Goal: Task Accomplishment & Management: Manage account settings

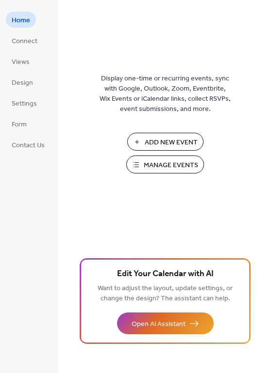
click at [156, 162] on span "Manage Events" at bounding box center [171, 165] width 54 height 10
click at [151, 166] on span "Manage Events" at bounding box center [171, 165] width 54 height 10
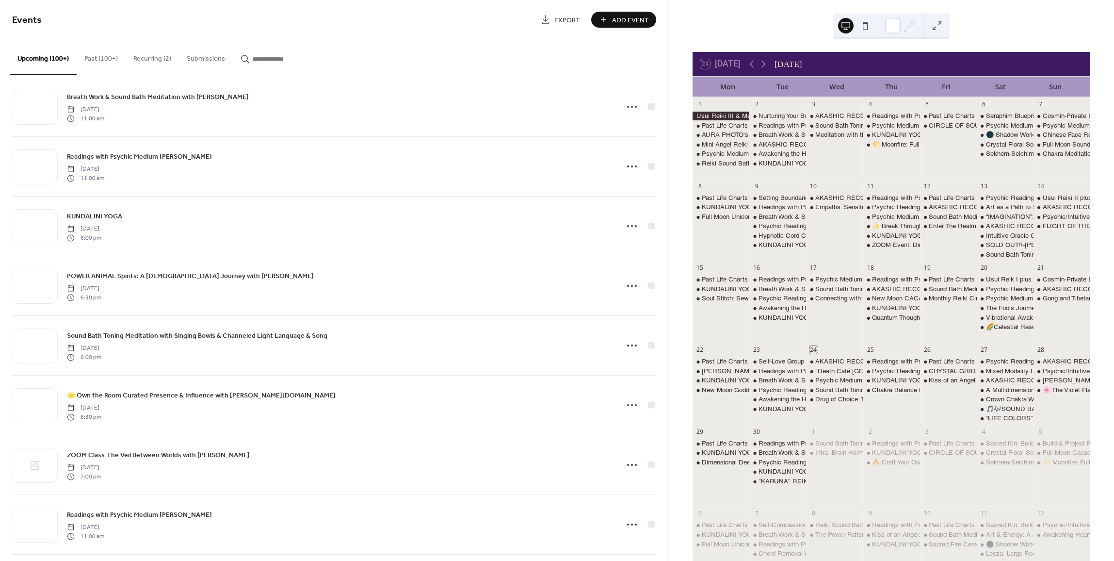
scroll to position [4251, 0]
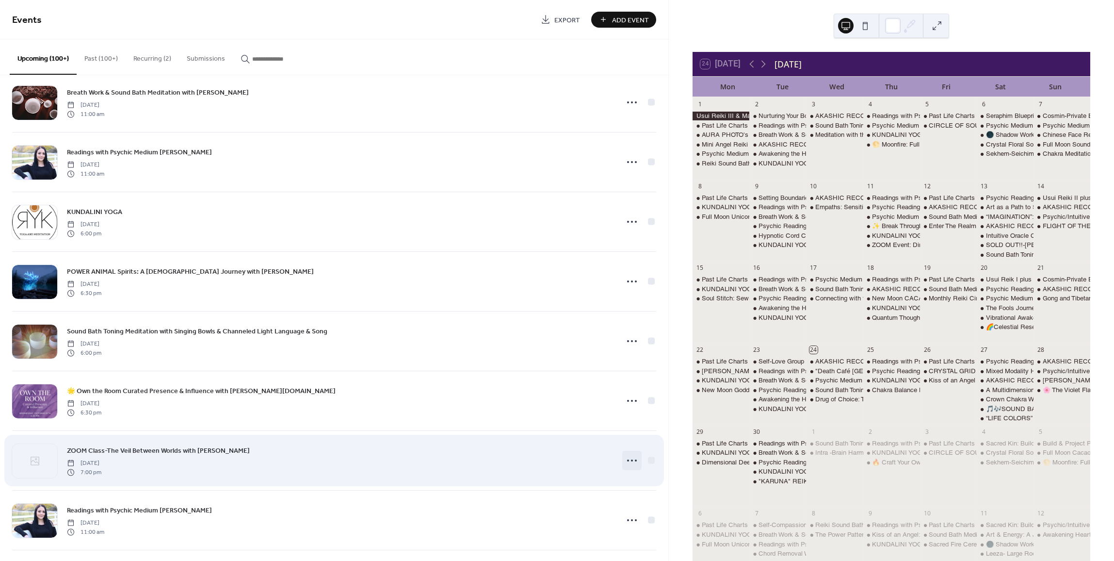
click at [626, 456] on icon at bounding box center [632, 460] width 16 height 16
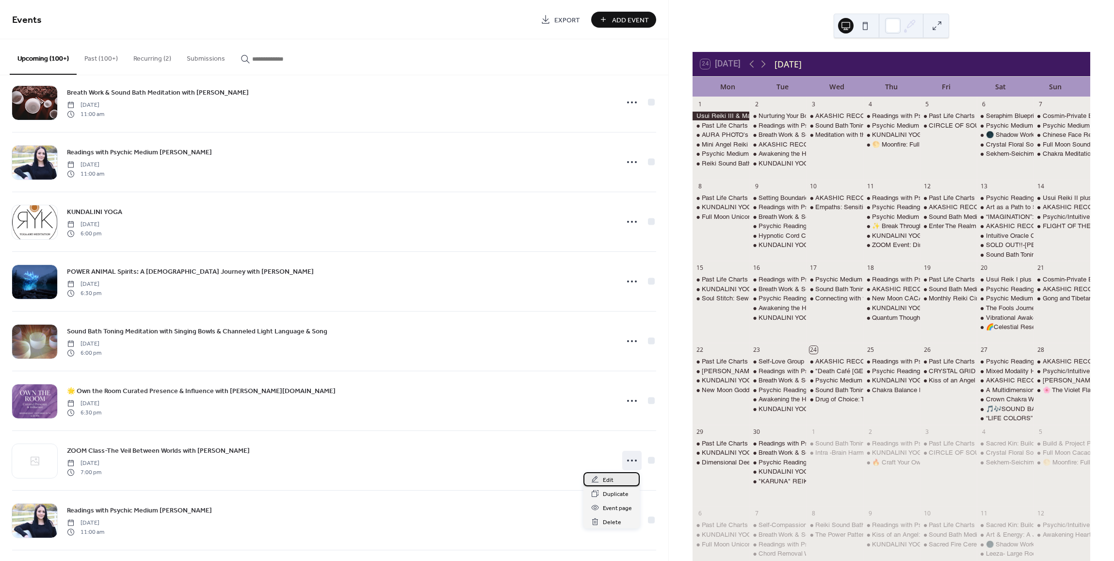
click at [607, 476] on span "Edit" at bounding box center [608, 480] width 11 height 10
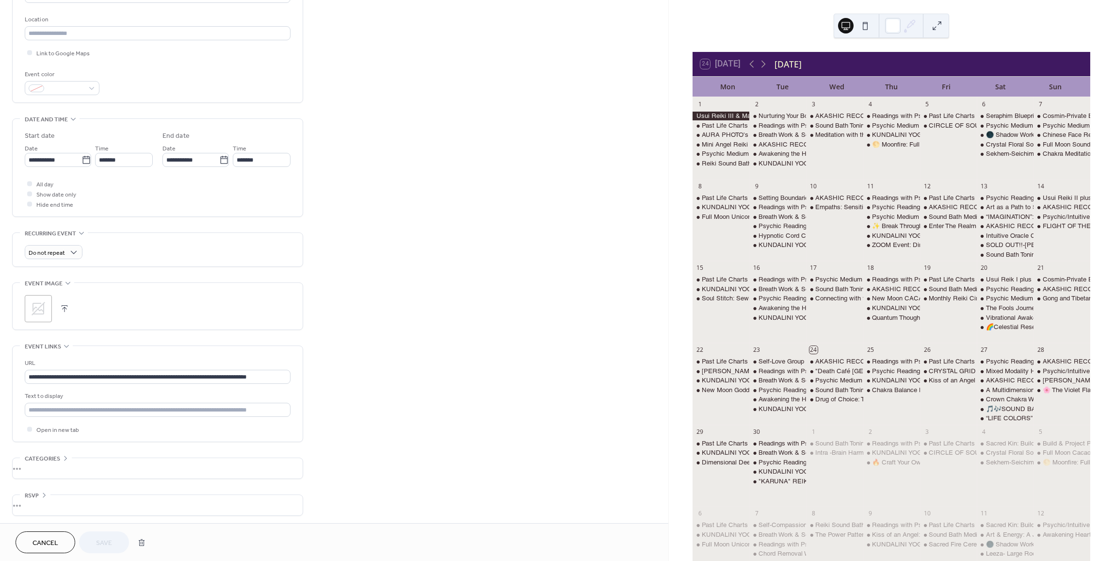
scroll to position [200, 0]
click at [64, 307] on button "button" at bounding box center [65, 306] width 14 height 14
click at [107, 543] on span "Save" at bounding box center [104, 543] width 16 height 10
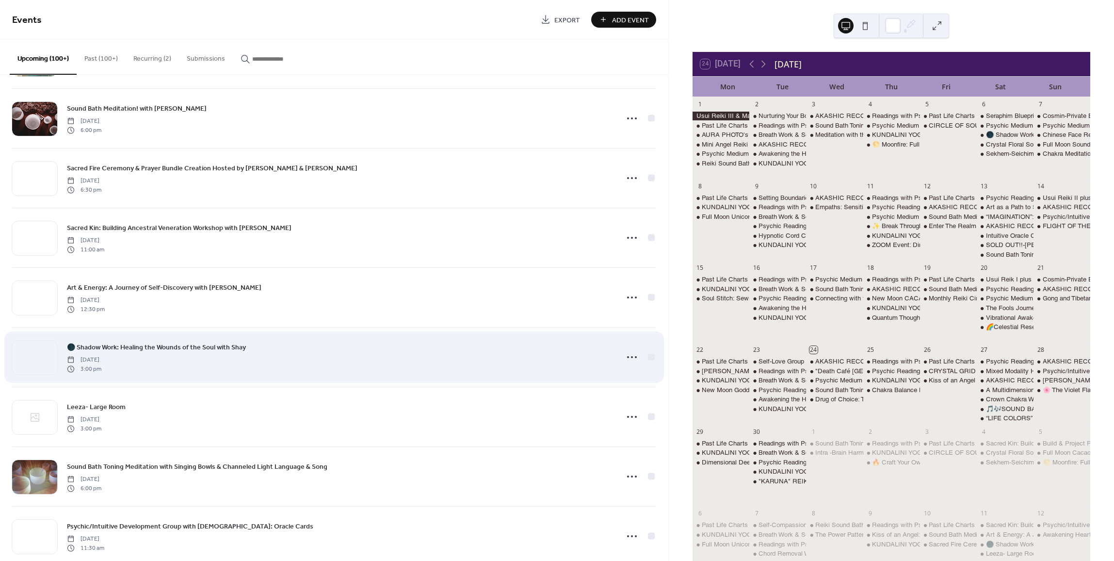
scroll to position [3442, 0]
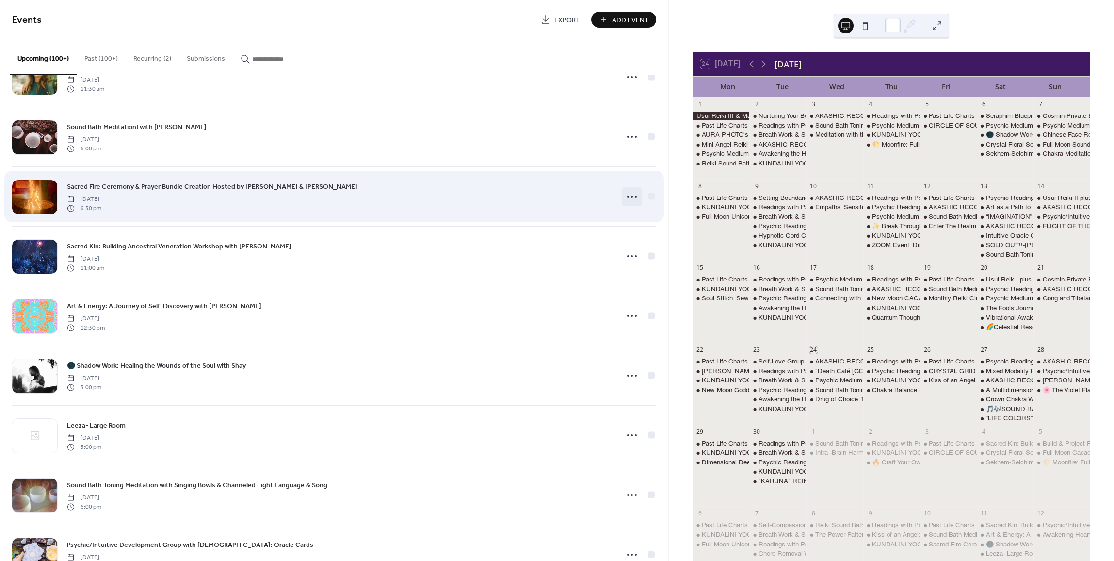
click at [627, 194] on icon at bounding box center [632, 197] width 16 height 16
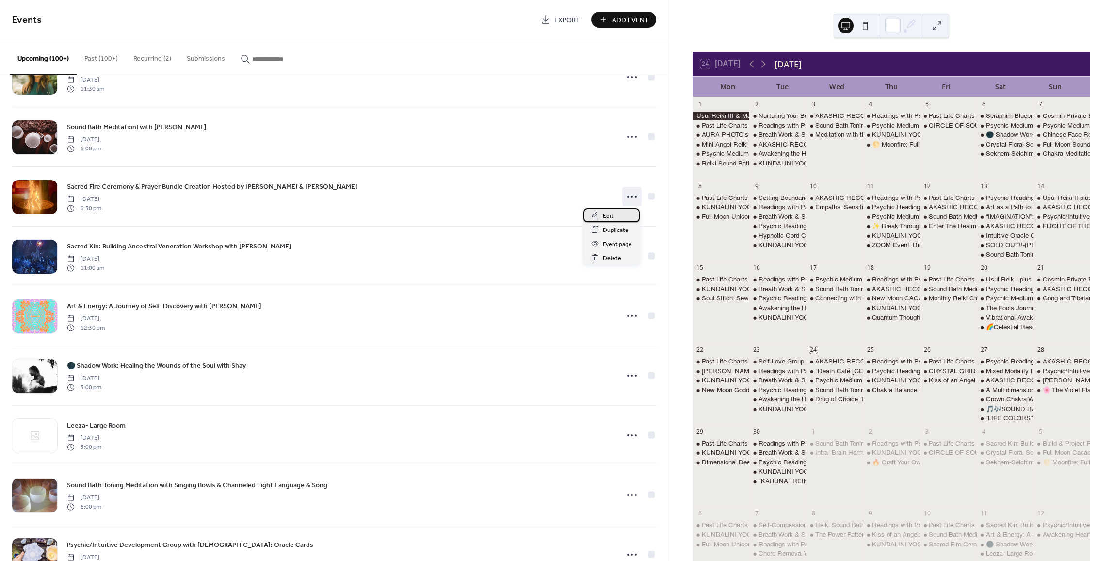
click at [613, 220] on div "Edit" at bounding box center [611, 215] width 56 height 14
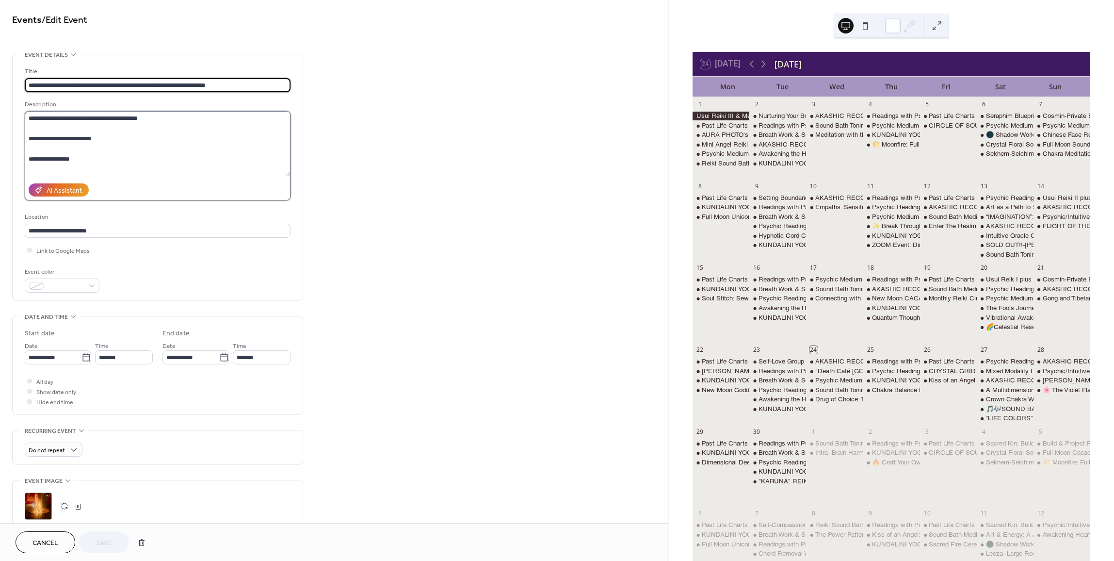
click at [82, 158] on textarea at bounding box center [158, 143] width 266 height 65
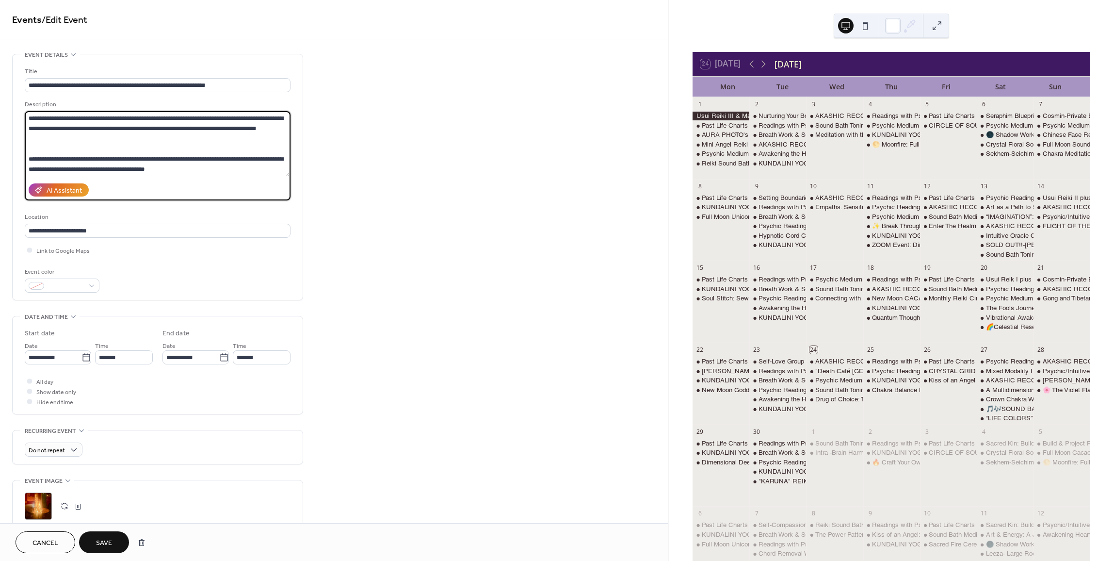
scroll to position [417, 0]
type textarea "**********"
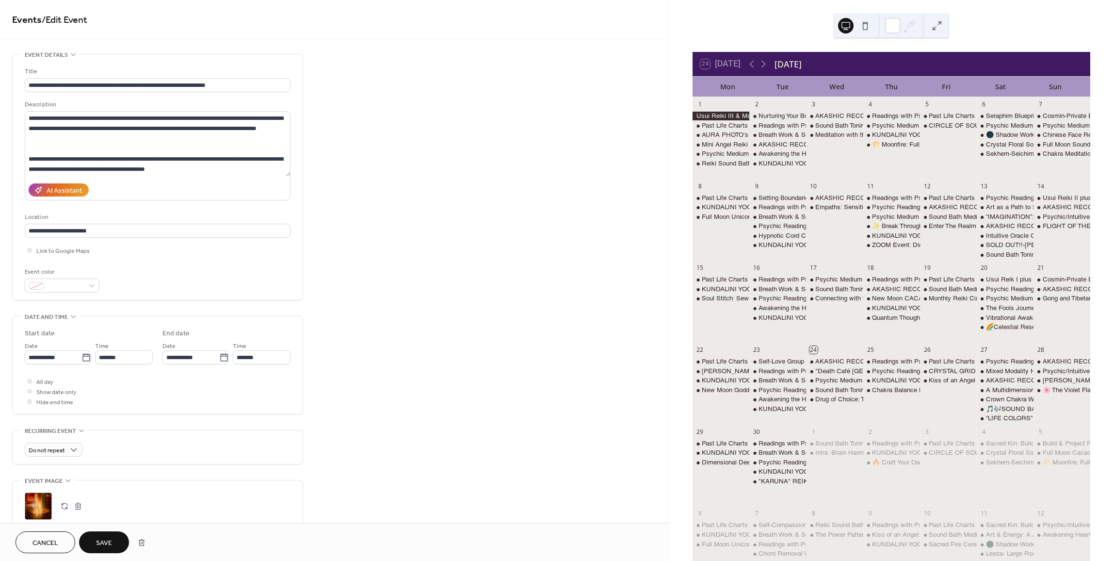
click at [99, 533] on button "Save" at bounding box center [104, 542] width 50 height 22
